Goal: Browse casually

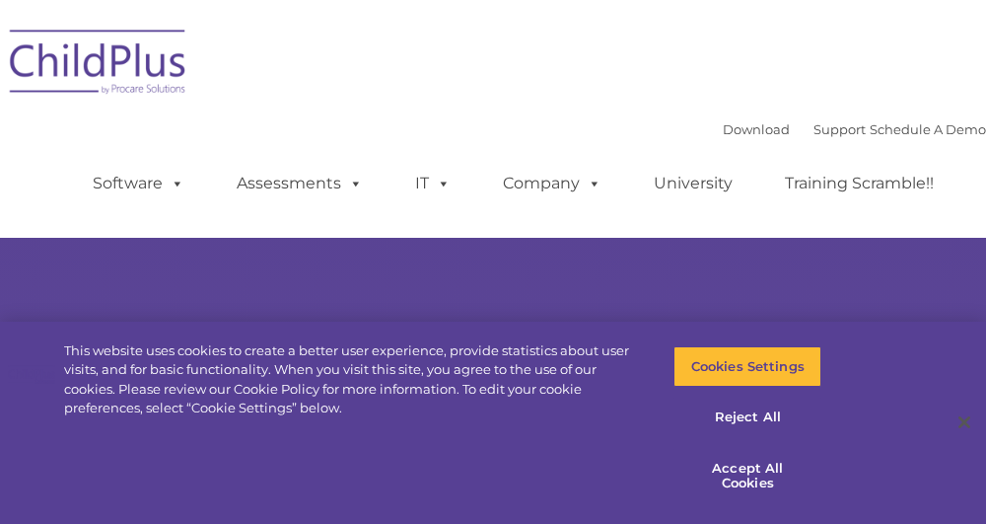
select select "MEDIUM"
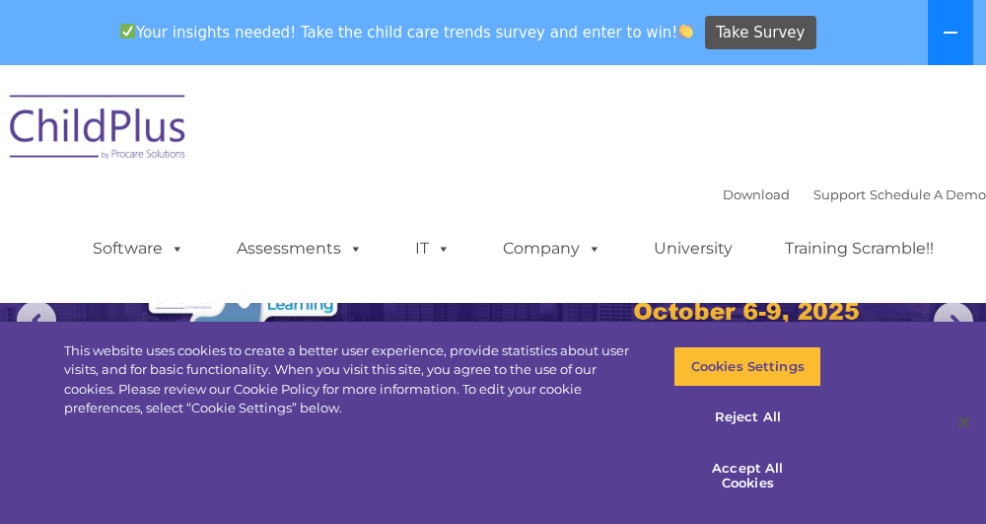
click at [951, 36] on icon at bounding box center [951, 33] width 16 height 16
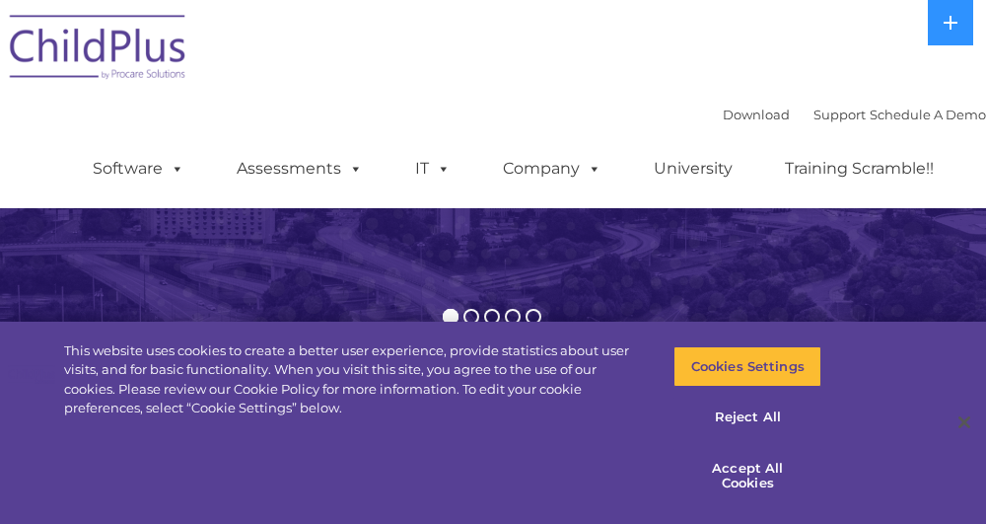
scroll to position [174, 0]
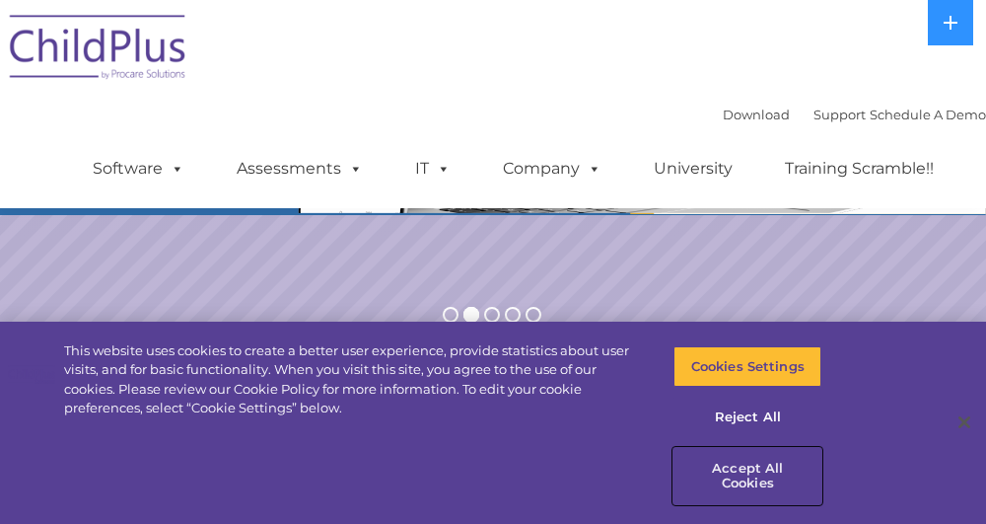
click at [756, 477] on button "Accept All Cookies" at bounding box center [748, 476] width 148 height 56
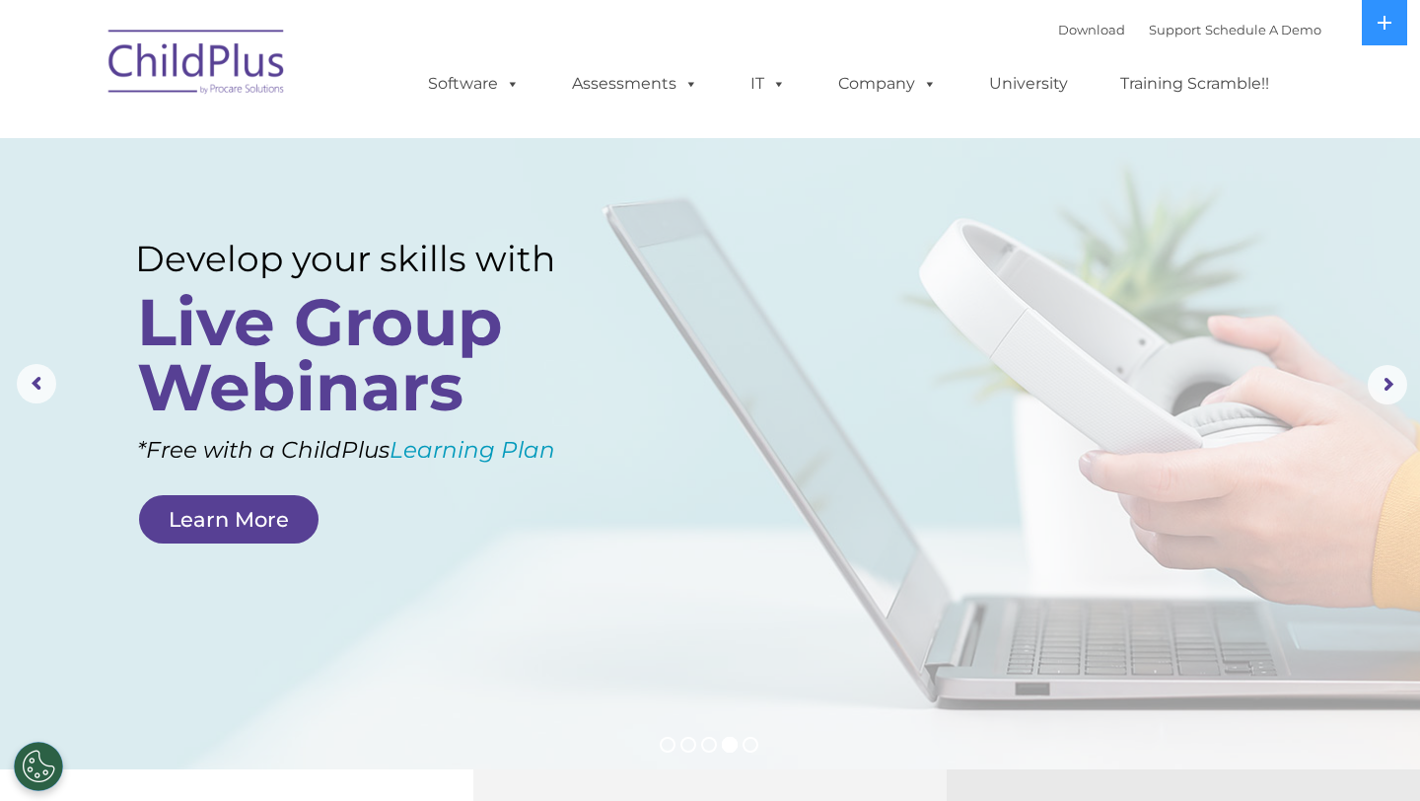
scroll to position [0, 0]
click at [196, 78] on img at bounding box center [197, 65] width 197 height 99
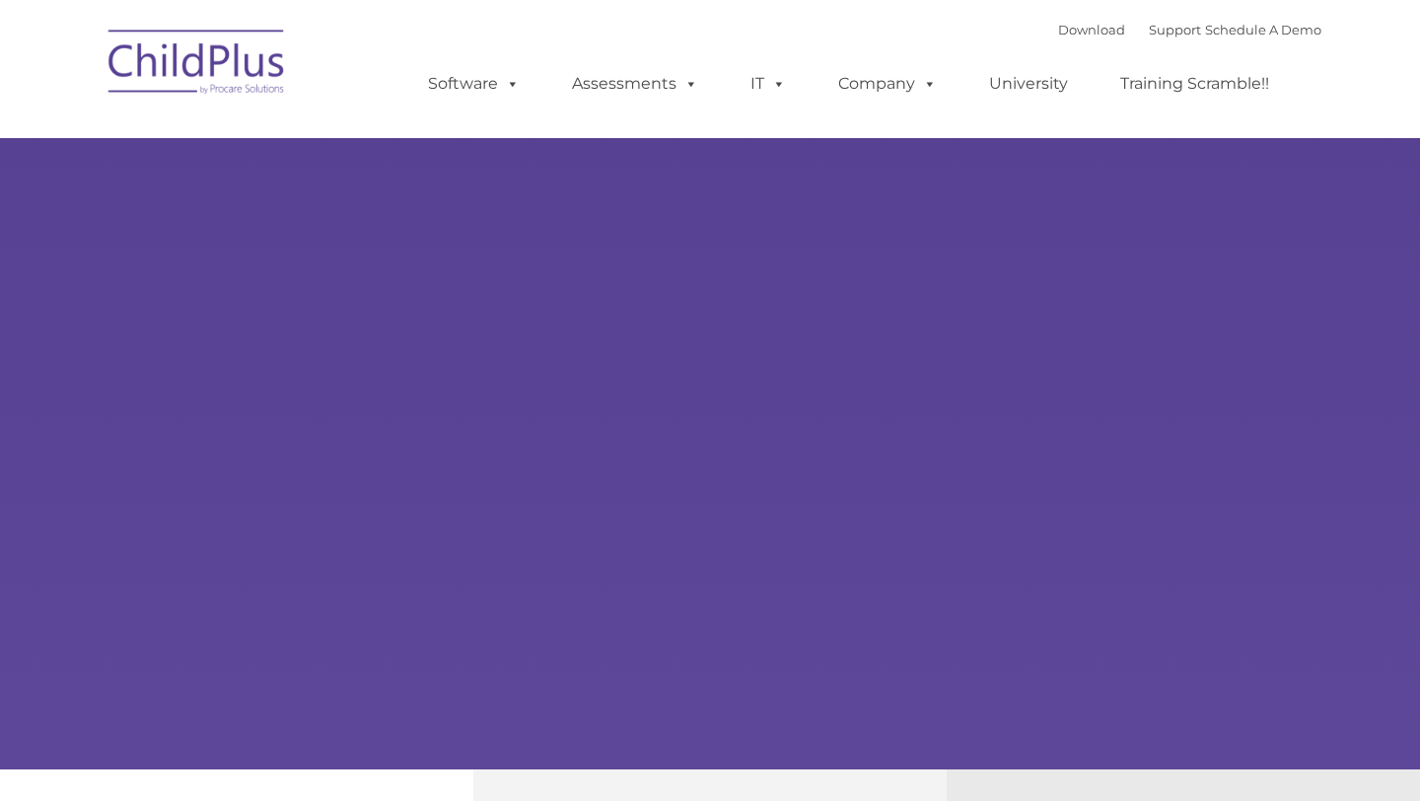
type input ""
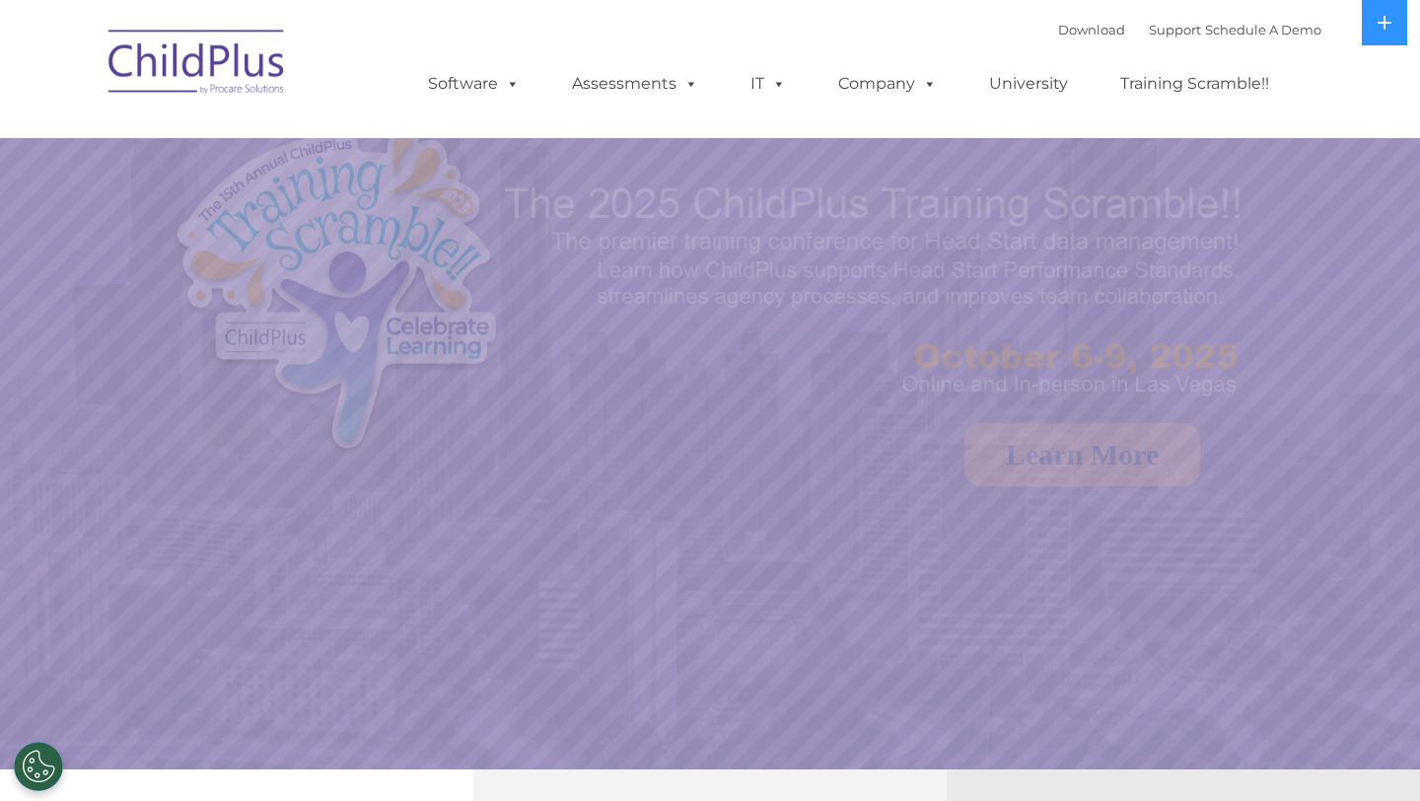
select select "MEDIUM"
